Goal: Task Accomplishment & Management: Manage account settings

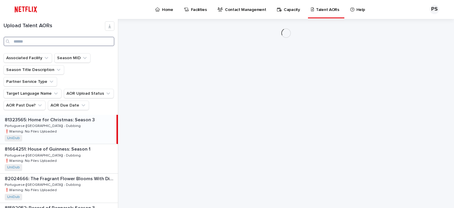
click at [57, 43] on input "Search" at bounding box center [59, 41] width 111 height 9
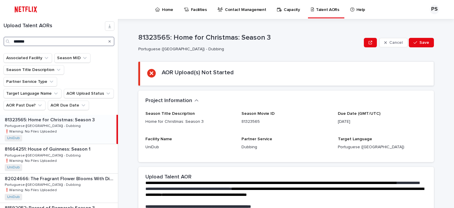
type input "*******"
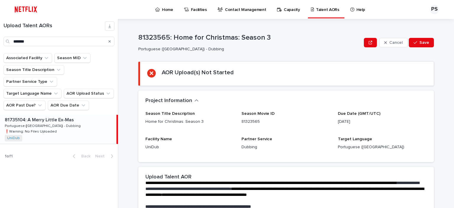
click at [50, 116] on p "81735104: A Merry Little Ex-Mas" at bounding box center [40, 119] width 70 height 7
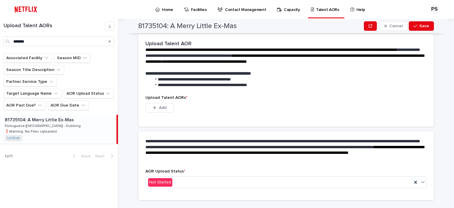
scroll to position [146, 0]
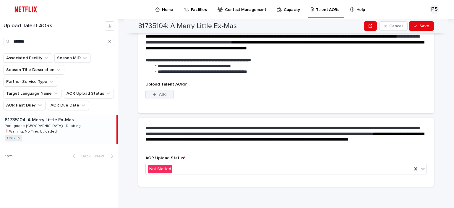
click at [159, 92] on span "Add" at bounding box center [162, 94] width 7 height 4
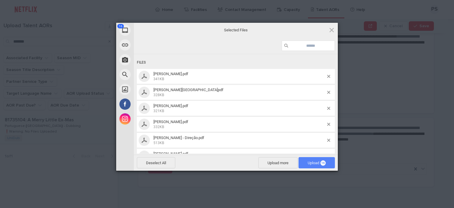
click at [309, 161] on span "Upload 16" at bounding box center [317, 163] width 18 height 4
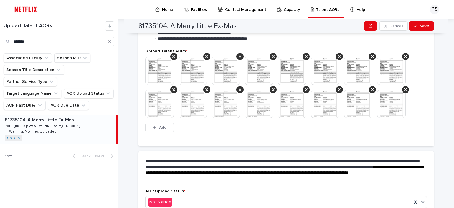
scroll to position [175, 0]
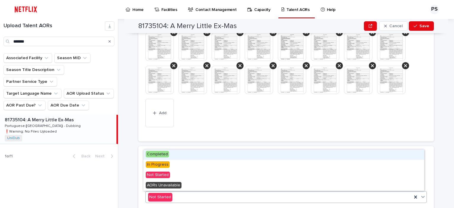
click at [167, 152] on span "Completed" at bounding box center [157, 154] width 23 height 7
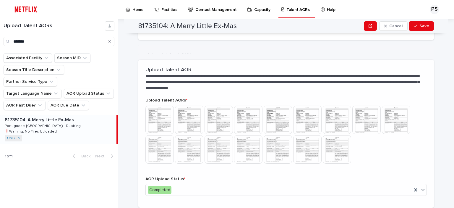
scroll to position [133, 0]
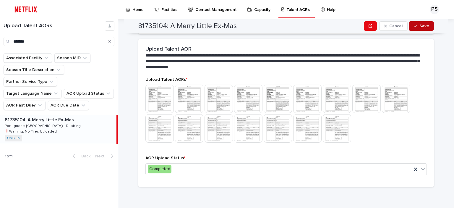
click at [420, 26] on span "Save" at bounding box center [425, 26] width 10 height 4
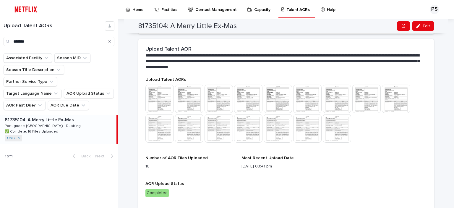
scroll to position [143, 0]
